Goal: Task Accomplishment & Management: Manage account settings

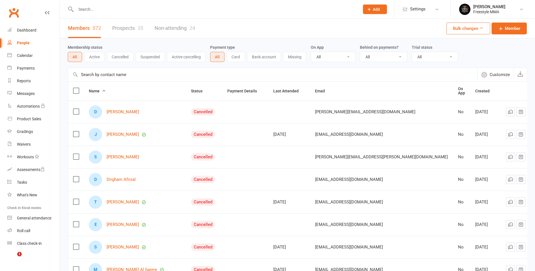
select select "50"
click at [31, 31] on div "Dashboard" at bounding box center [26, 30] width 19 height 5
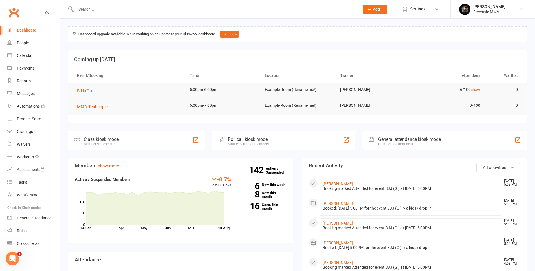
click at [280, 11] on input "text" at bounding box center [214, 9] width 281 height 8
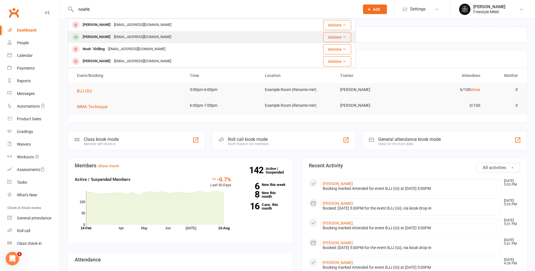
type input "noahb"
click at [129, 36] on div "[EMAIL_ADDRESS][DOMAIN_NAME]" at bounding box center [142, 37] width 61 height 8
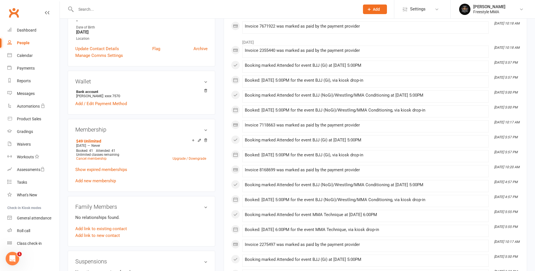
scroll to position [141, 0]
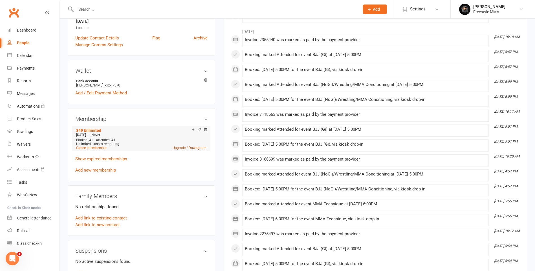
click at [178, 148] on link "Upgrade / Downgrade" at bounding box center [189, 148] width 34 height 4
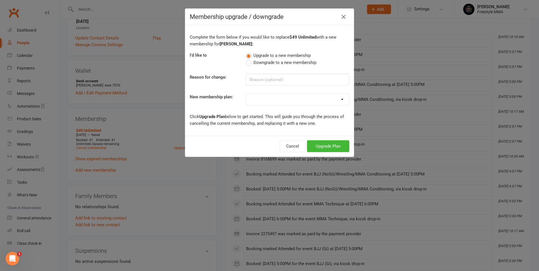
click at [271, 63] on span "Downgrade to a new membership" at bounding box center [284, 62] width 63 height 6
click at [249, 59] on input "Downgrade to a new membership" at bounding box center [248, 59] width 4 height 0
click at [312, 143] on button "Downgrade Plan" at bounding box center [325, 146] width 48 height 12
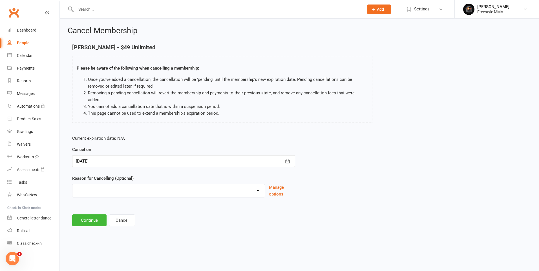
click at [96, 184] on select "Holiday Injury Other reason" at bounding box center [168, 189] width 192 height 11
select select "2"
click at [72, 184] on select "Holiday Injury Other reason" at bounding box center [168, 189] width 192 height 11
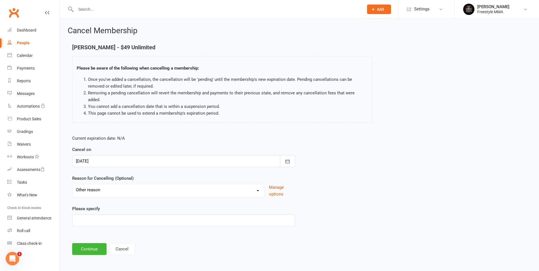
click at [92, 214] on input at bounding box center [183, 220] width 223 height 12
click at [89, 243] on button "Continue" at bounding box center [89, 249] width 34 height 12
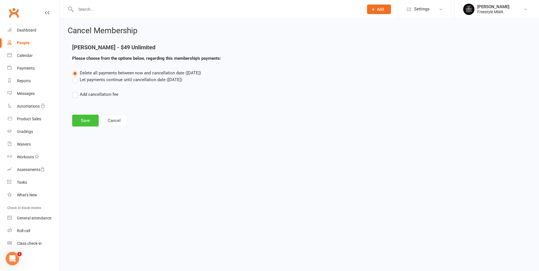
click at [85, 121] on button "Save" at bounding box center [85, 121] width 26 height 12
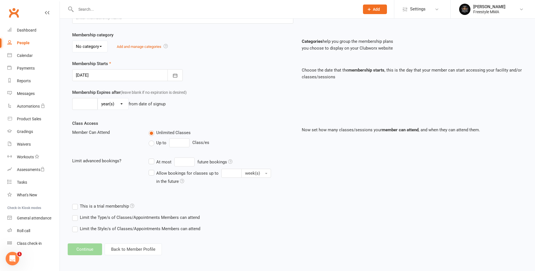
scroll to position [98, 0]
click at [143, 244] on button "Back to Member Profile" at bounding box center [133, 249] width 57 height 12
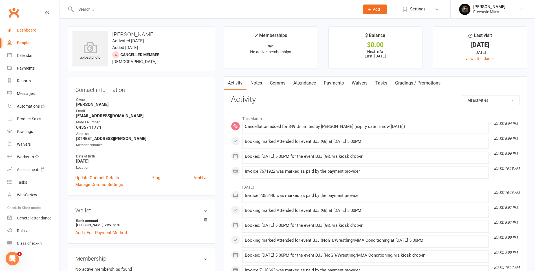
click at [25, 31] on div "Dashboard" at bounding box center [26, 30] width 19 height 5
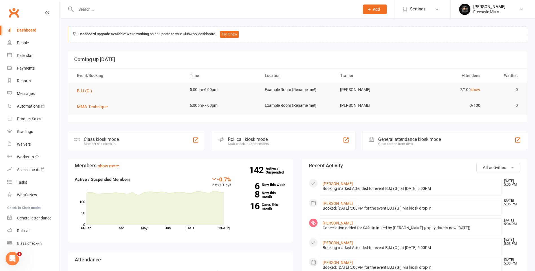
click at [140, 6] on input "text" at bounding box center [214, 9] width 281 height 8
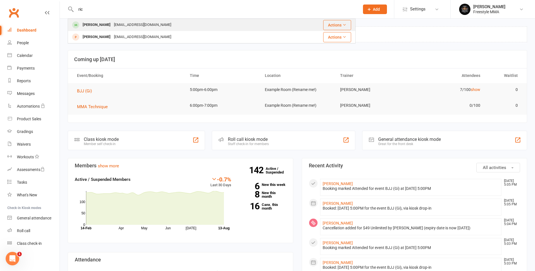
type input "ric"
click at [138, 23] on div "ricquesassine4@gmail.com" at bounding box center [142, 25] width 61 height 8
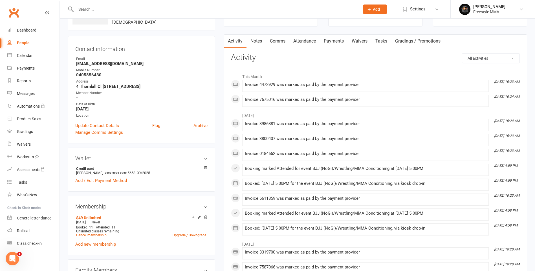
scroll to position [113, 0]
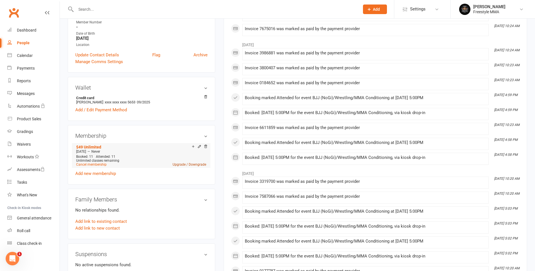
click at [186, 165] on link "Upgrade / Downgrade" at bounding box center [189, 165] width 34 height 4
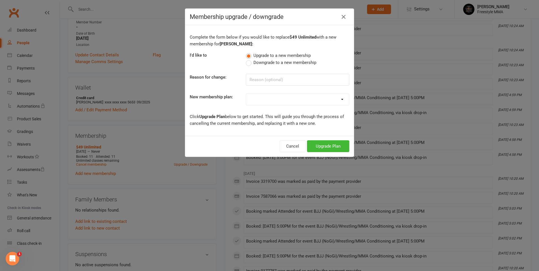
click at [258, 61] on span "Downgrade to a new membership" at bounding box center [284, 62] width 63 height 6
click at [249, 59] on input "Downgrade to a new membership" at bounding box center [248, 59] width 4 height 0
click at [327, 148] on button "Downgrade Plan" at bounding box center [325, 146] width 48 height 12
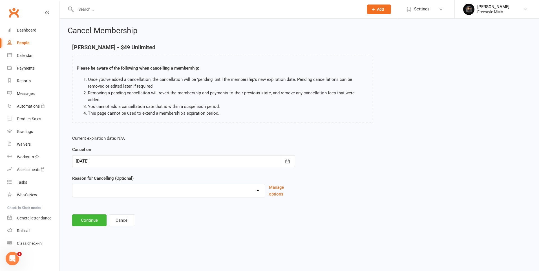
click at [139, 184] on select "Holiday Injury Other reason" at bounding box center [168, 189] width 192 height 11
select select "2"
click at [72, 184] on select "Holiday Injury Other reason" at bounding box center [168, 189] width 192 height 11
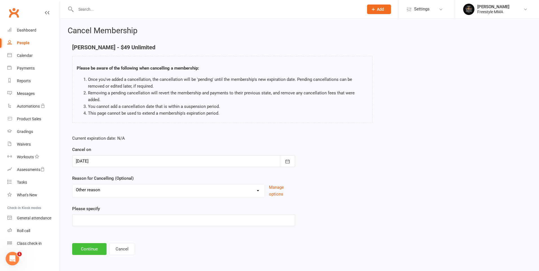
click at [88, 243] on button "Continue" at bounding box center [89, 249] width 34 height 12
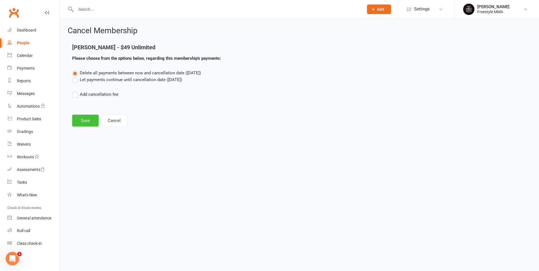
click at [87, 119] on button "Save" at bounding box center [85, 121] width 26 height 12
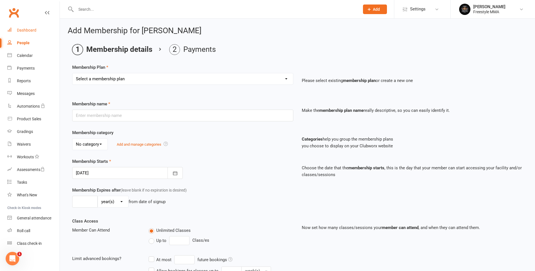
click at [36, 28] on link "Dashboard" at bounding box center [33, 30] width 52 height 13
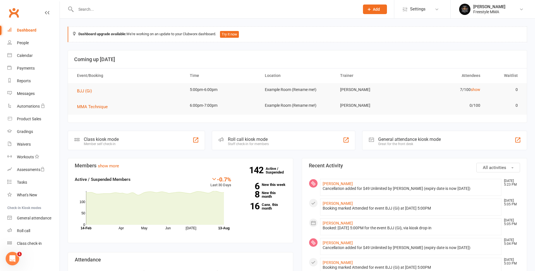
click at [116, 6] on input "text" at bounding box center [214, 9] width 281 height 8
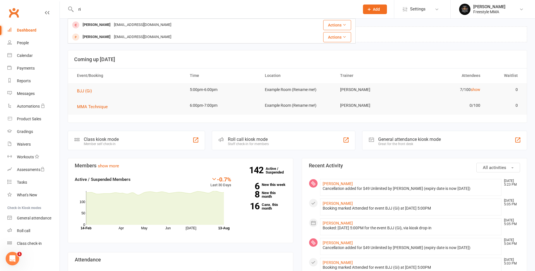
type input "r"
